Goal: Information Seeking & Learning: Learn about a topic

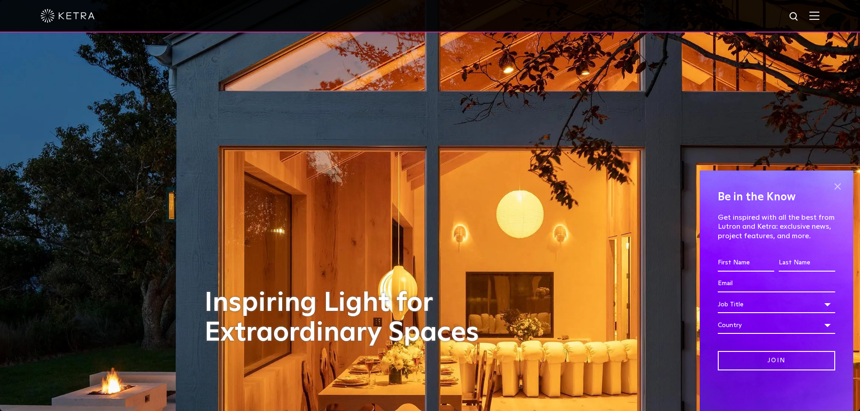
click at [840, 182] on span at bounding box center [837, 187] width 14 height 14
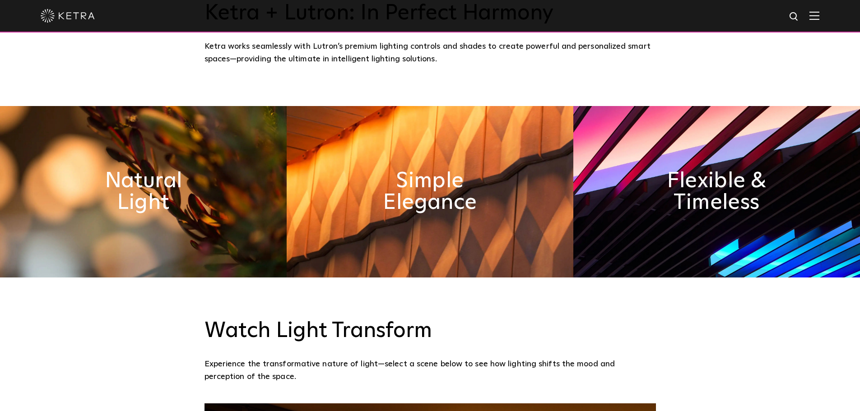
scroll to position [496, 0]
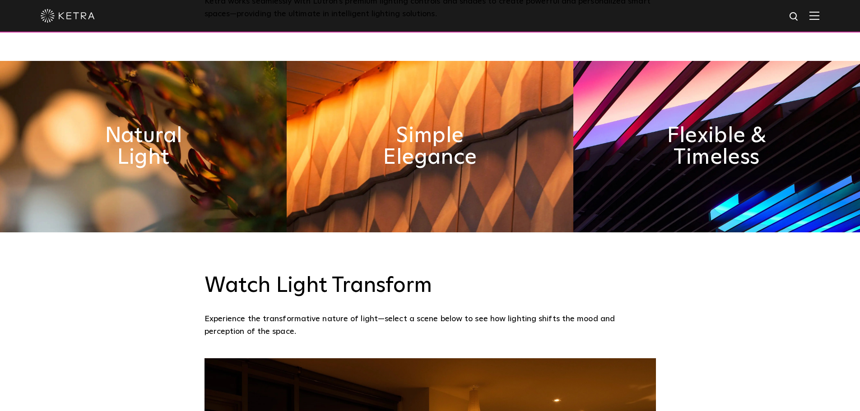
click at [199, 205] on img at bounding box center [143, 146] width 287 height 171
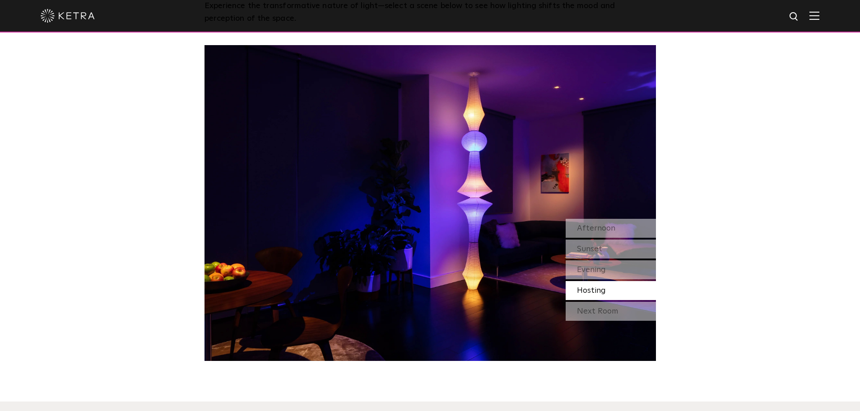
scroll to position [812, 0]
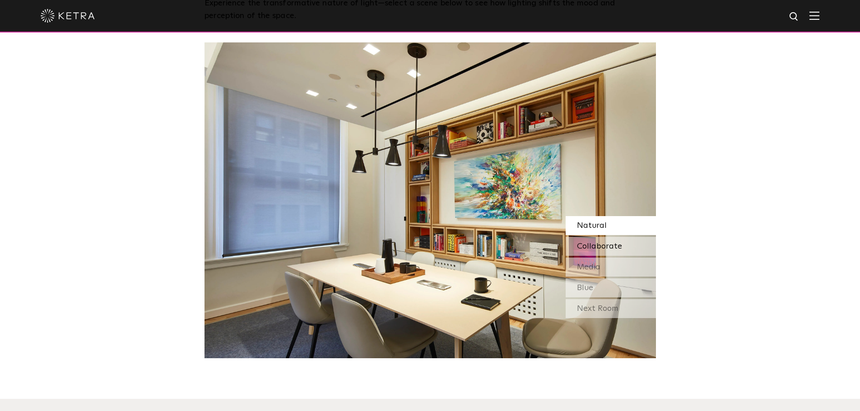
click at [615, 245] on span "Collaborate" at bounding box center [599, 246] width 45 height 8
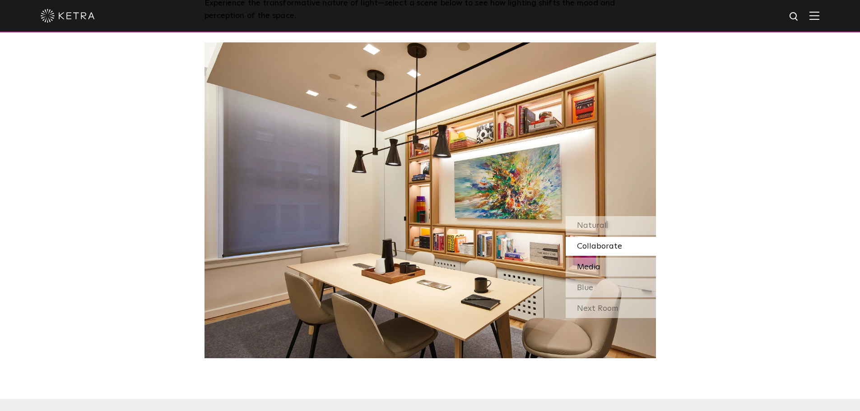
click at [604, 263] on div "Media" at bounding box center [610, 267] width 90 height 19
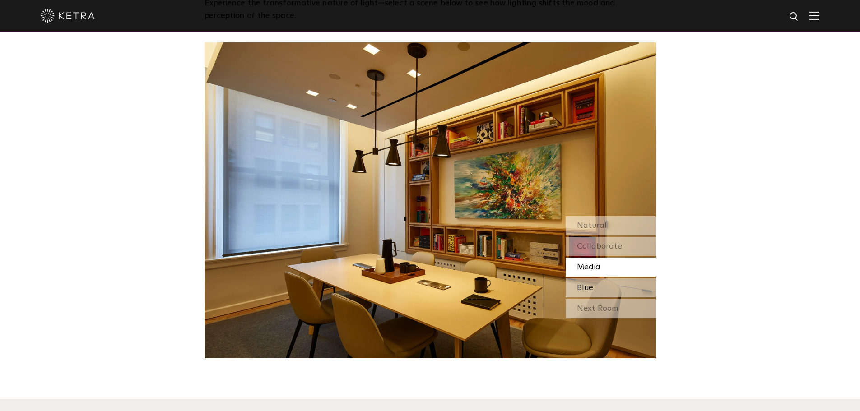
click at [589, 285] on span "Blue" at bounding box center [585, 288] width 16 height 8
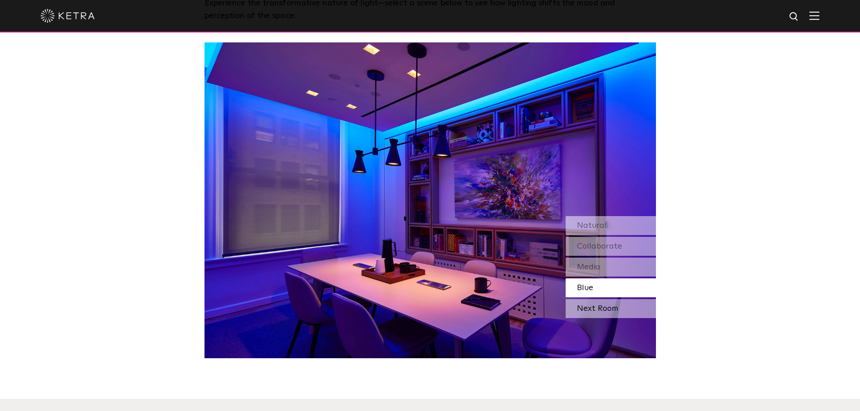
click at [593, 307] on div "Next Room" at bounding box center [610, 308] width 90 height 19
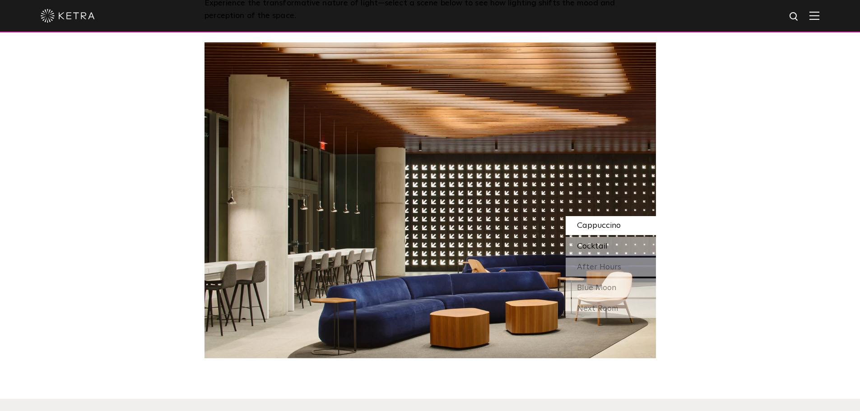
click at [600, 245] on span "Cocktail" at bounding box center [592, 246] width 31 height 8
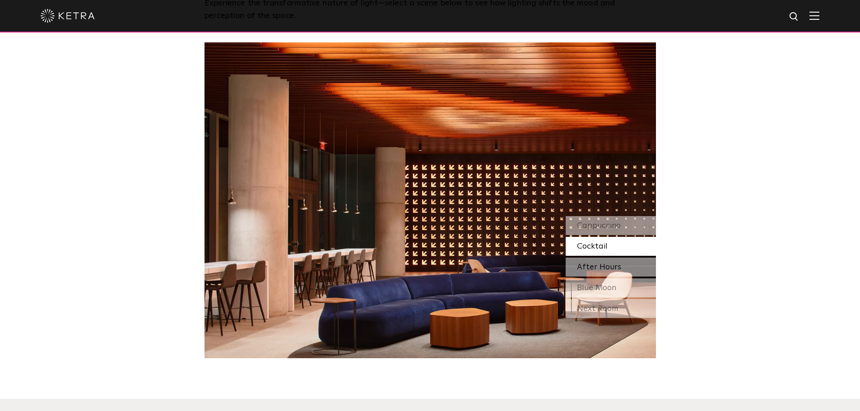
click at [598, 263] on span "After Hours" at bounding box center [599, 267] width 44 height 8
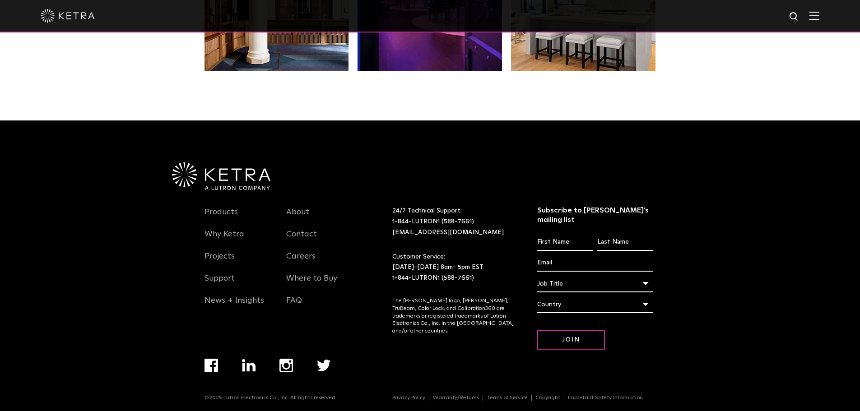
scroll to position [1898, 0]
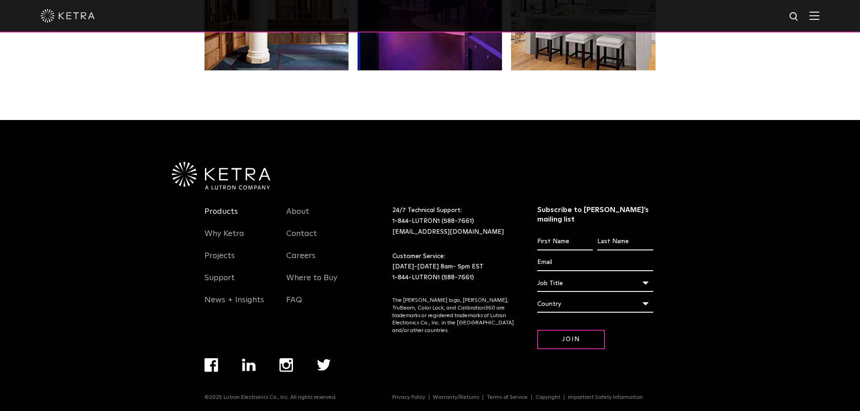
click at [222, 214] on link "Products" at bounding box center [220, 217] width 33 height 21
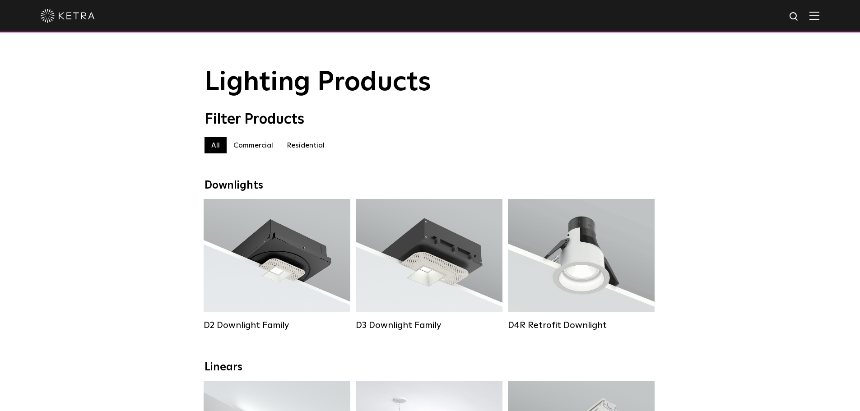
click at [309, 153] on label "Residential" at bounding box center [305, 145] width 51 height 16
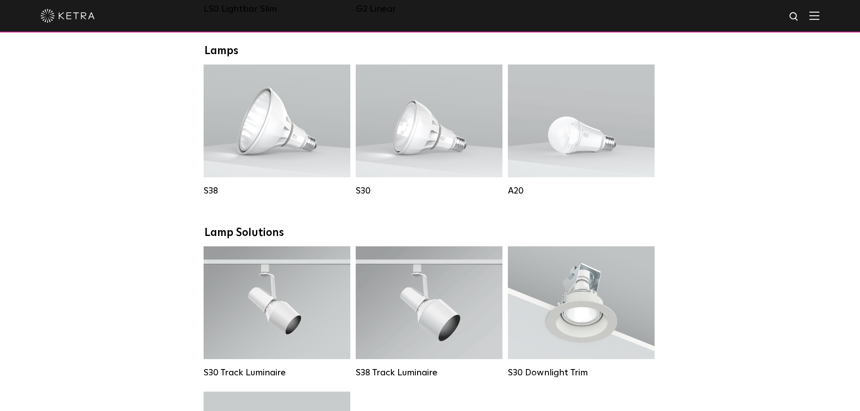
scroll to position [406, 0]
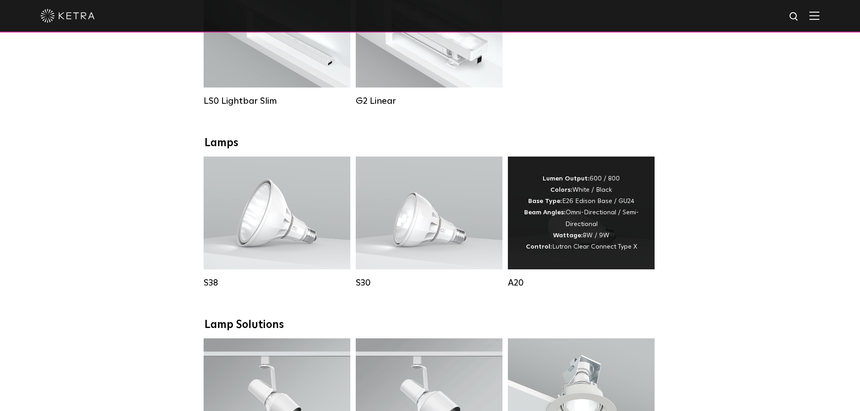
click at [613, 231] on div "Lumen Output: 600 / 800 Colors: White / Black Base Type: E26 Edison Base / GU24…" at bounding box center [581, 212] width 120 height 79
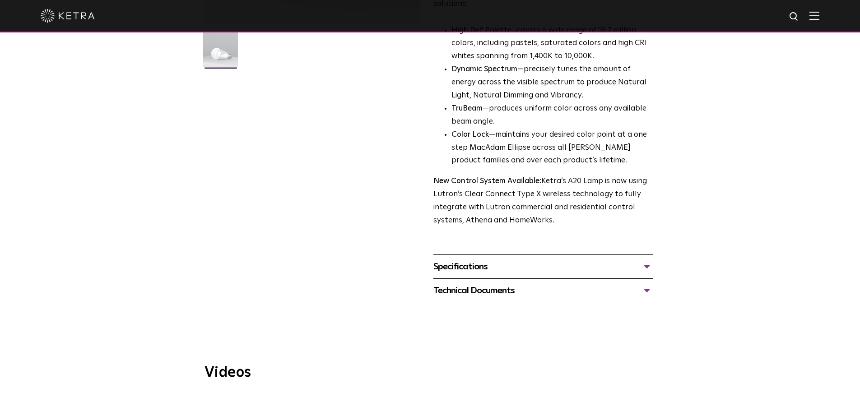
scroll to position [271, 0]
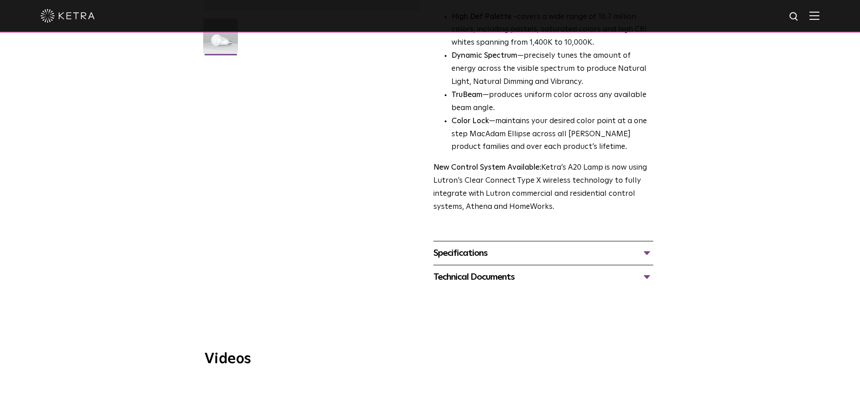
click at [612, 246] on div "Specifications" at bounding box center [543, 253] width 220 height 14
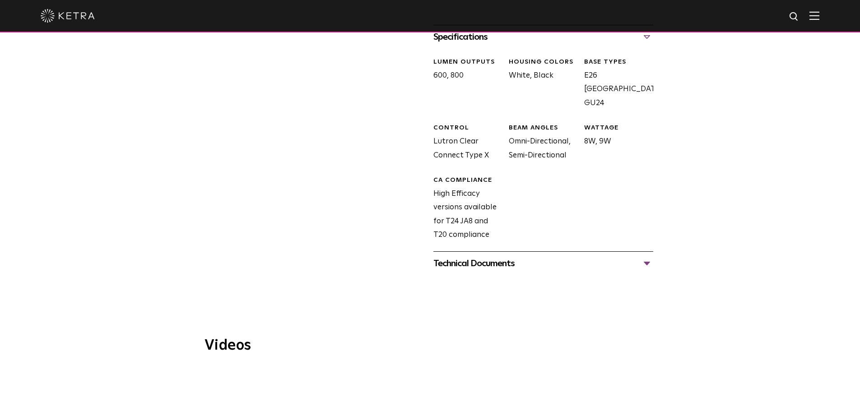
scroll to position [496, 0]
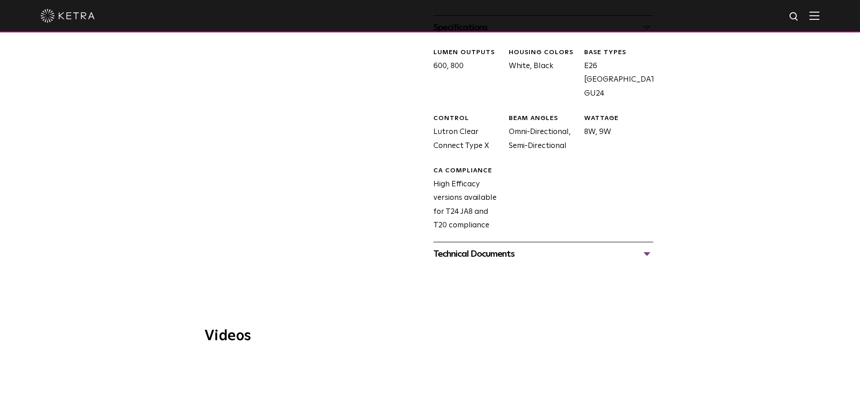
click at [612, 247] on div "Technical Documents" at bounding box center [543, 254] width 220 height 14
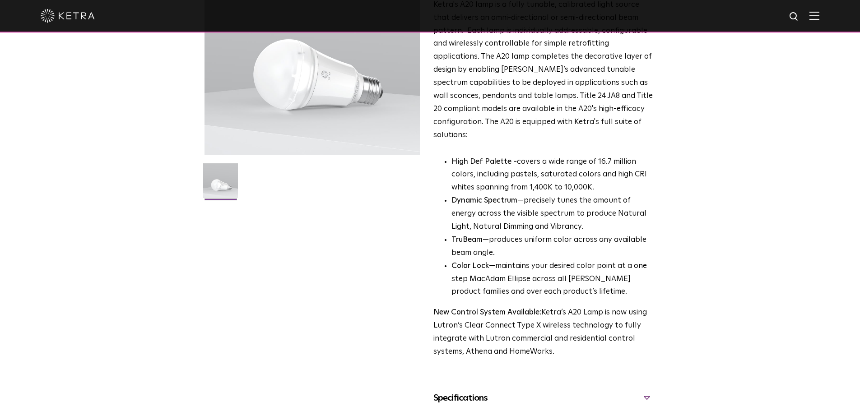
scroll to position [0, 0]
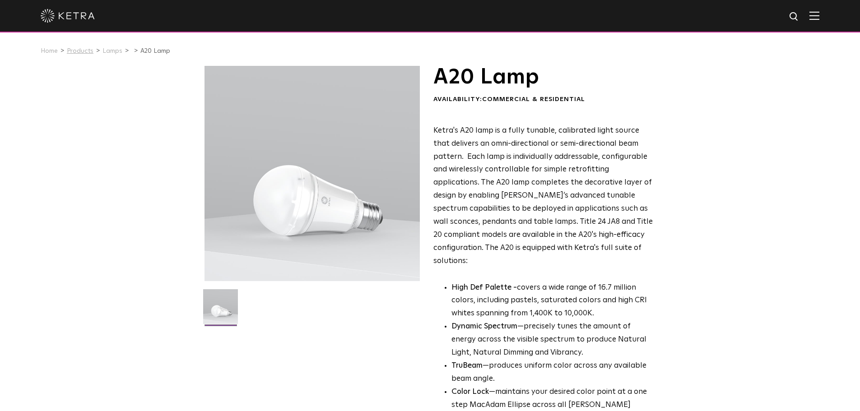
click at [79, 54] on link "Products" at bounding box center [80, 51] width 27 height 6
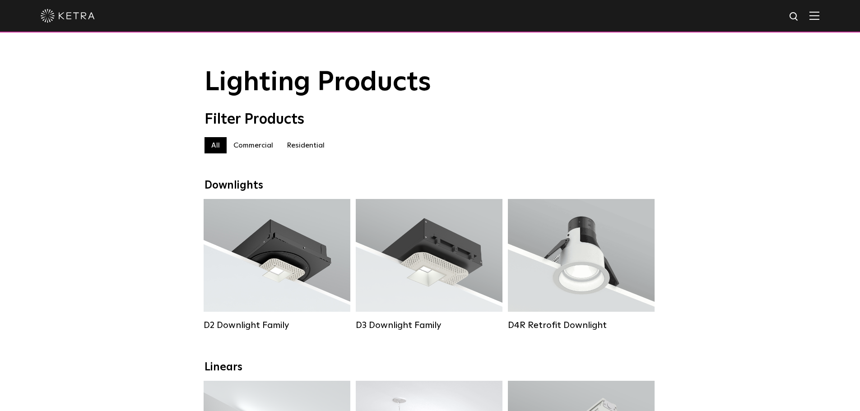
click at [238, 146] on label "Commercial" at bounding box center [253, 145] width 53 height 16
click at [302, 147] on label "Residential" at bounding box center [305, 145] width 51 height 16
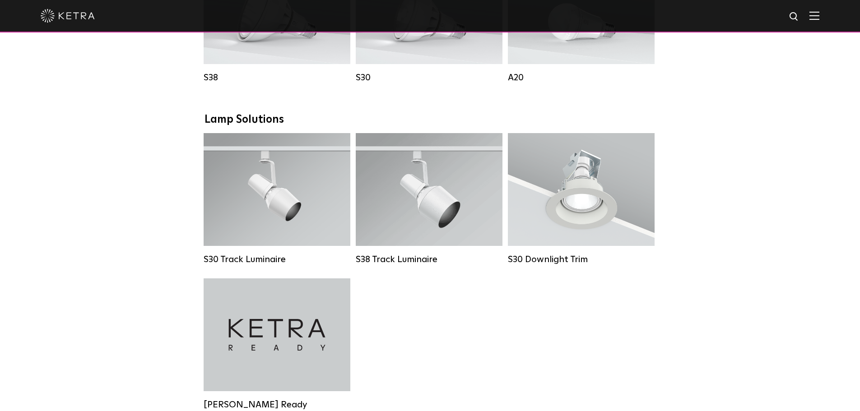
scroll to position [722, 0]
